Goal: Information Seeking & Learning: Learn about a topic

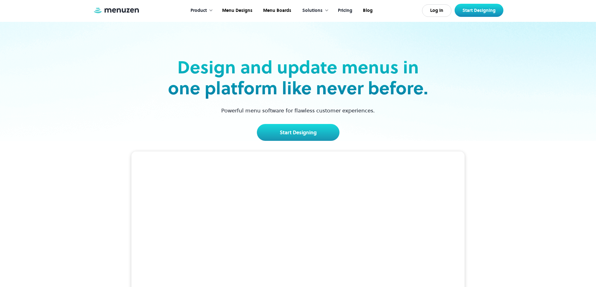
click at [340, 10] on link "Pricing" at bounding box center [344, 10] width 25 height 19
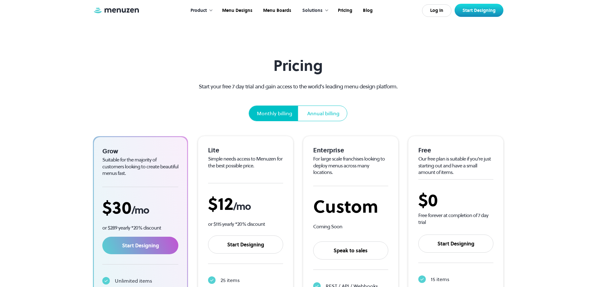
click at [322, 115] on div "Annual billing" at bounding box center [323, 114] width 32 height 8
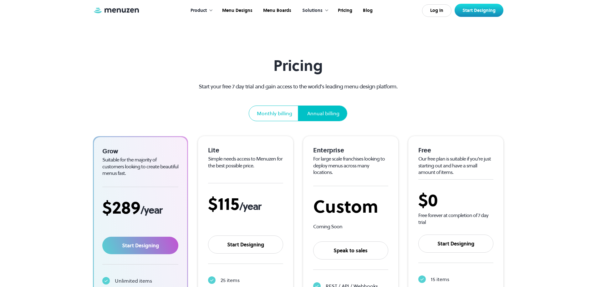
click at [275, 119] on div "Monthly billing" at bounding box center [274, 113] width 50 height 15
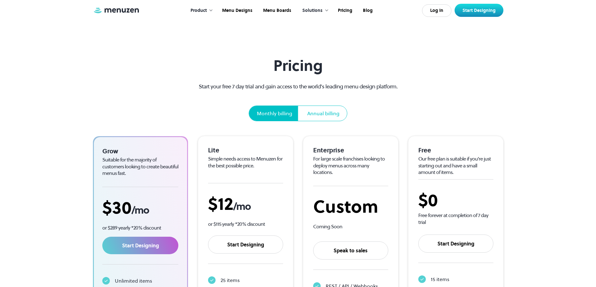
click at [186, 116] on div "Pricing Start your free 7 day trial and gain access to the world’s leading menu…" at bounding box center [298, 218] width 410 height 323
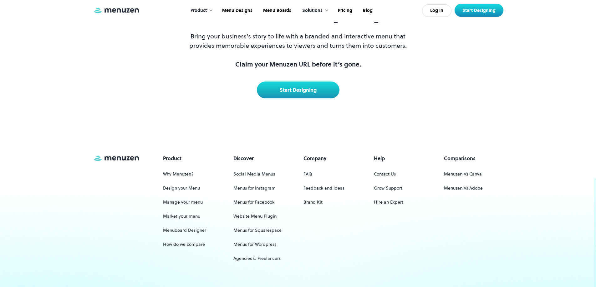
scroll to position [1470, 0]
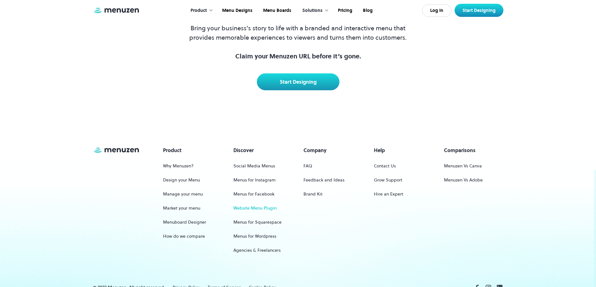
click at [262, 203] on link "Website Menu Plugin" at bounding box center [254, 209] width 43 height 12
click at [313, 154] on div "Company FAQ Feedback and Ideas Brand Kit" at bounding box center [332, 175] width 59 height 56
click at [310, 160] on link "FAQ" at bounding box center [307, 166] width 9 height 12
click at [465, 160] on link "Menuzen Vs Canva" at bounding box center [463, 166] width 38 height 12
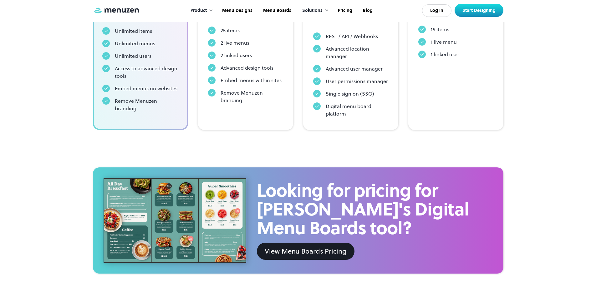
scroll to position [0, 0]
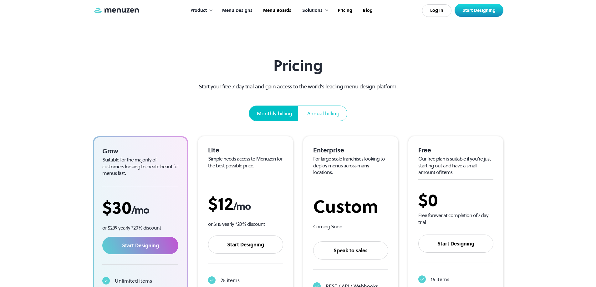
click at [249, 11] on link "Menu Designs" at bounding box center [236, 10] width 41 height 19
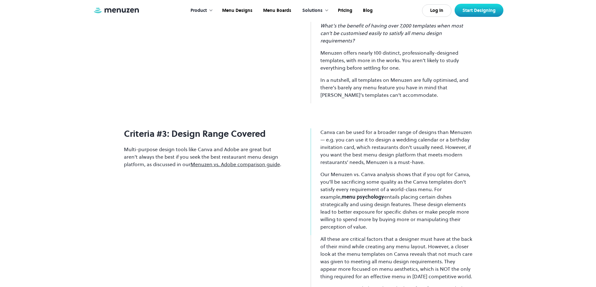
scroll to position [1720, 0]
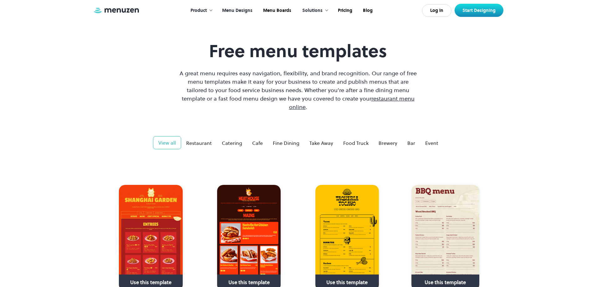
scroll to position [31, 0]
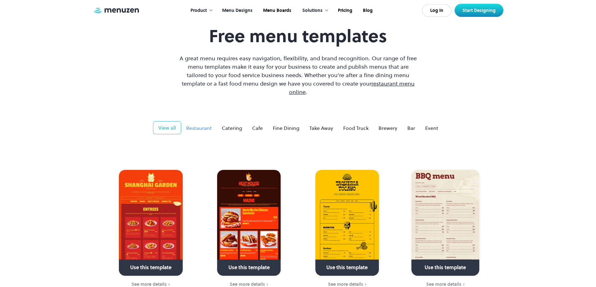
click at [201, 124] on div "Restaurant" at bounding box center [199, 128] width 26 height 8
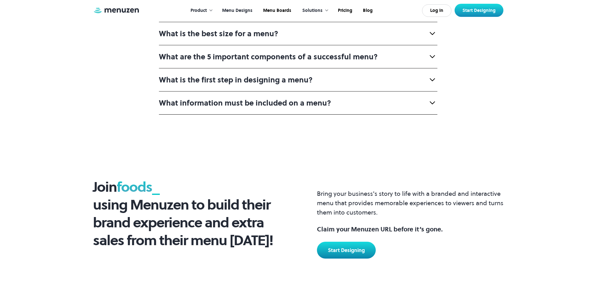
scroll to position [2283, 0]
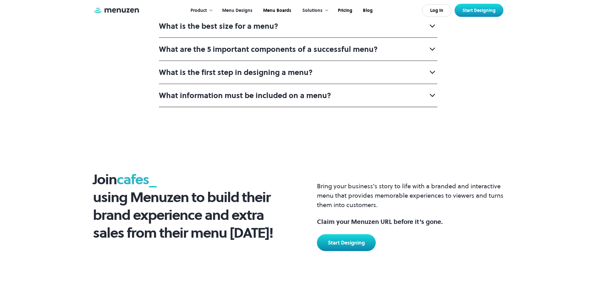
click at [233, 67] on strong "What is the first step in designing a menu?" at bounding box center [236, 72] width 154 height 10
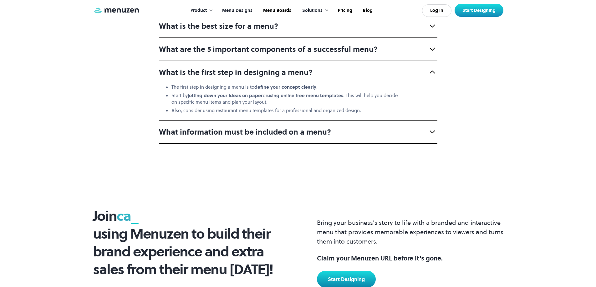
click at [233, 67] on strong "What is the first step in designing a menu?" at bounding box center [236, 72] width 154 height 10
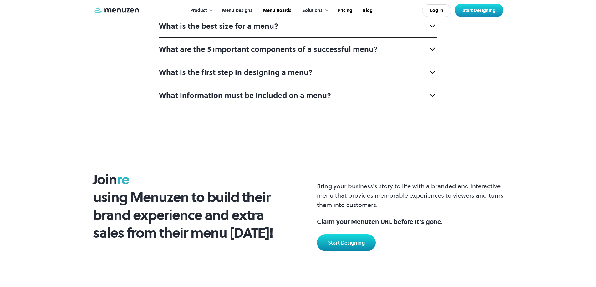
click at [233, 90] on strong "What information must be included on a menu?" at bounding box center [245, 95] width 172 height 10
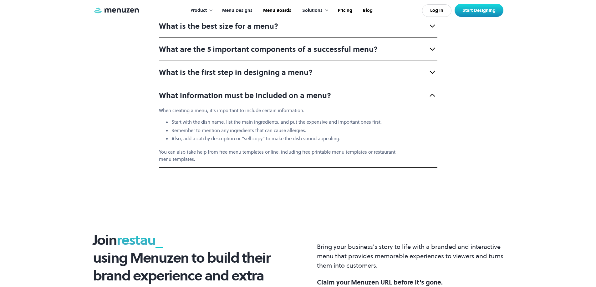
click at [231, 71] on div "What is the first step in designing a menu?" at bounding box center [298, 72] width 278 height 23
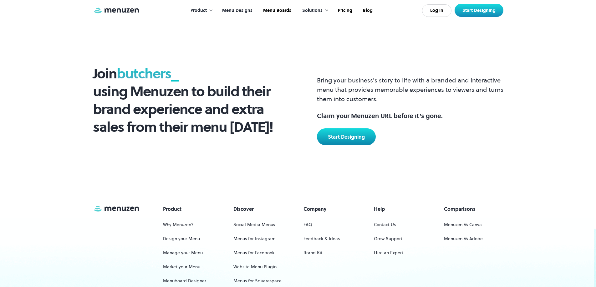
scroll to position [2579, 0]
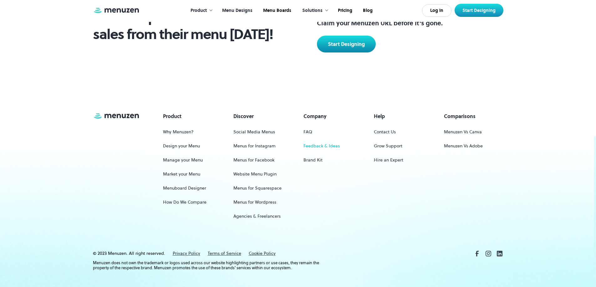
click at [311, 140] on link "Feedback & Ideas" at bounding box center [321, 146] width 36 height 12
